Goal: Task Accomplishment & Management: Use online tool/utility

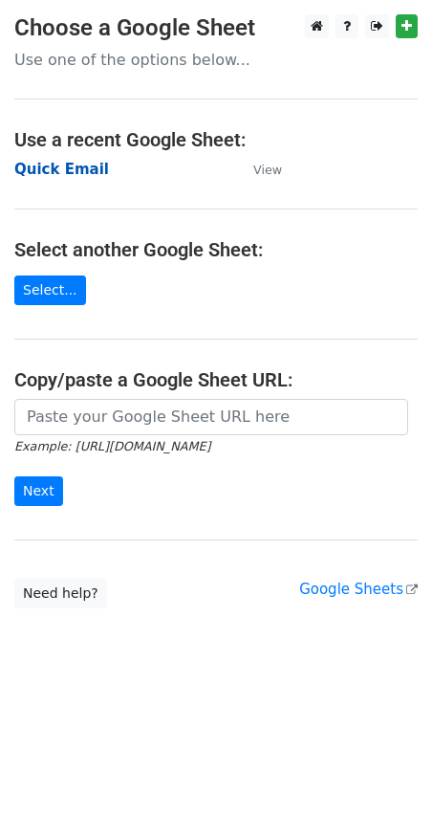
click at [61, 164] on strong "Quick Email" at bounding box center [61, 169] width 95 height 17
click at [75, 164] on strong "Quick Email" at bounding box center [61, 169] width 95 height 17
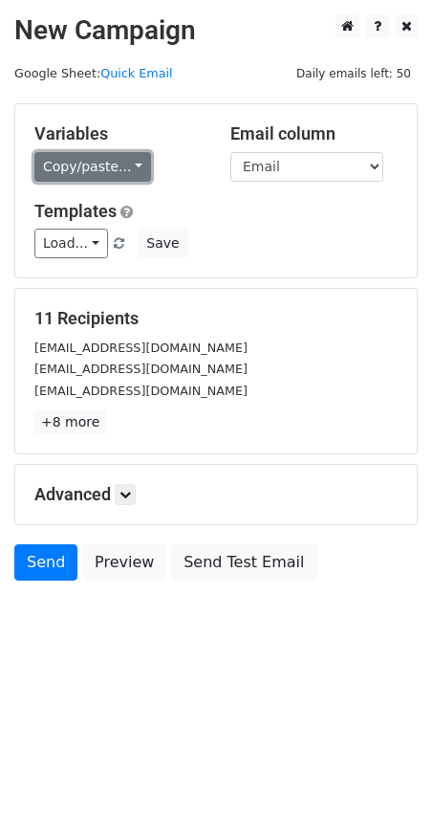
click at [119, 159] on link "Copy/paste..." at bounding box center [92, 167] width 117 height 30
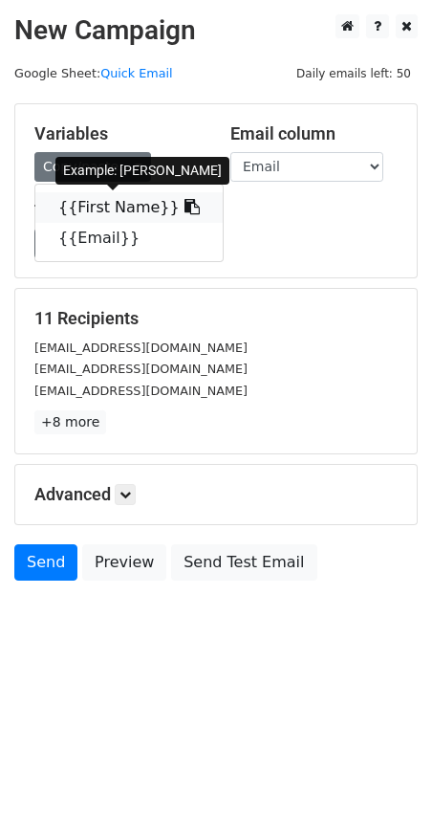
click at [86, 213] on link "{{First Name}}" at bounding box center [128, 207] width 187 height 31
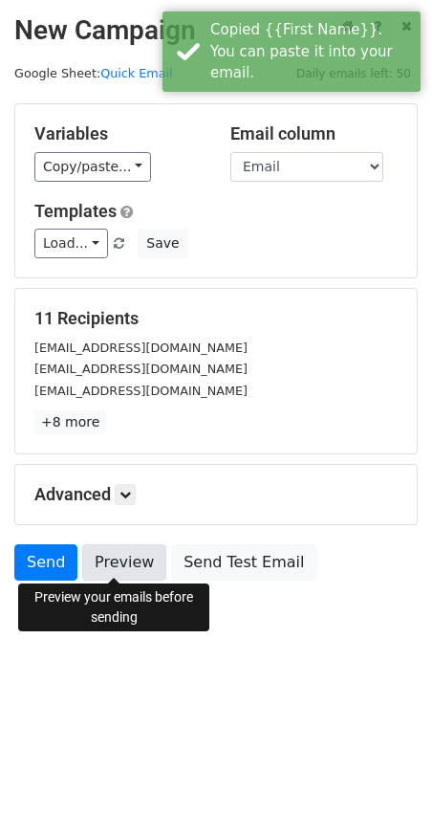
click at [117, 556] on link "Preview" at bounding box center [124, 562] width 84 height 36
